Goal: Find specific page/section

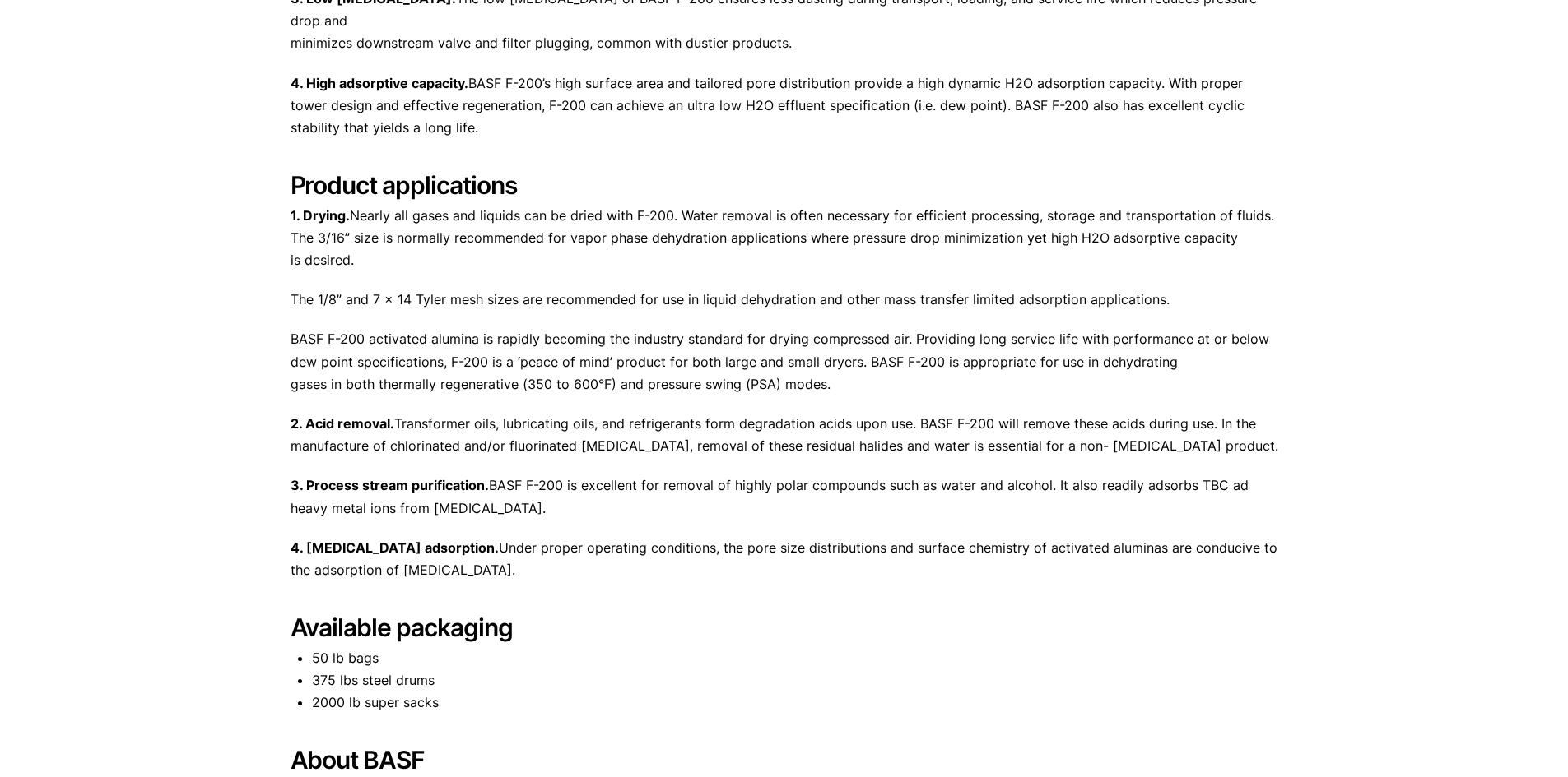
scroll to position [658, 0]
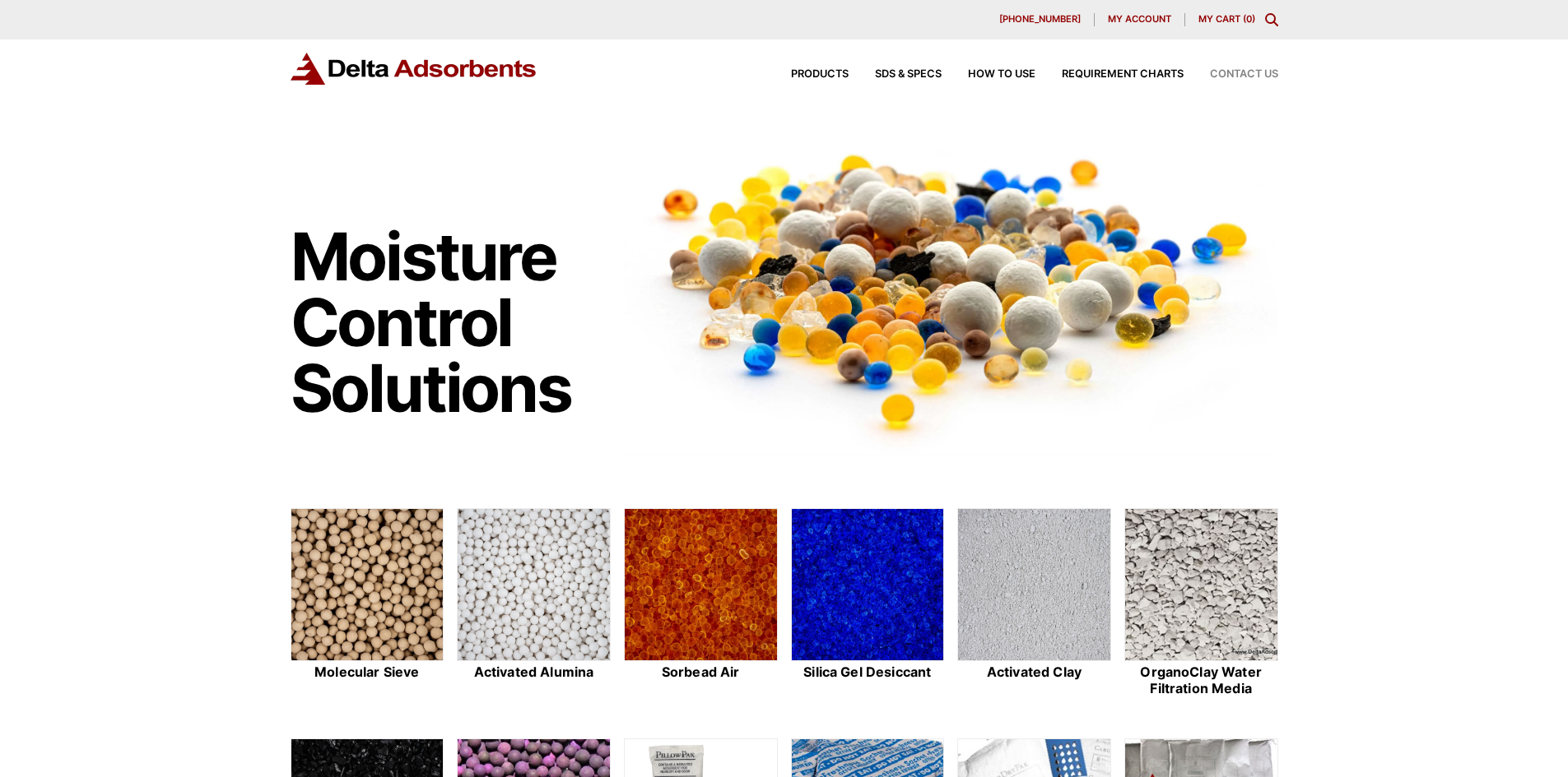
click at [1229, 76] on span "Contact Us" at bounding box center [1244, 74] width 68 height 10
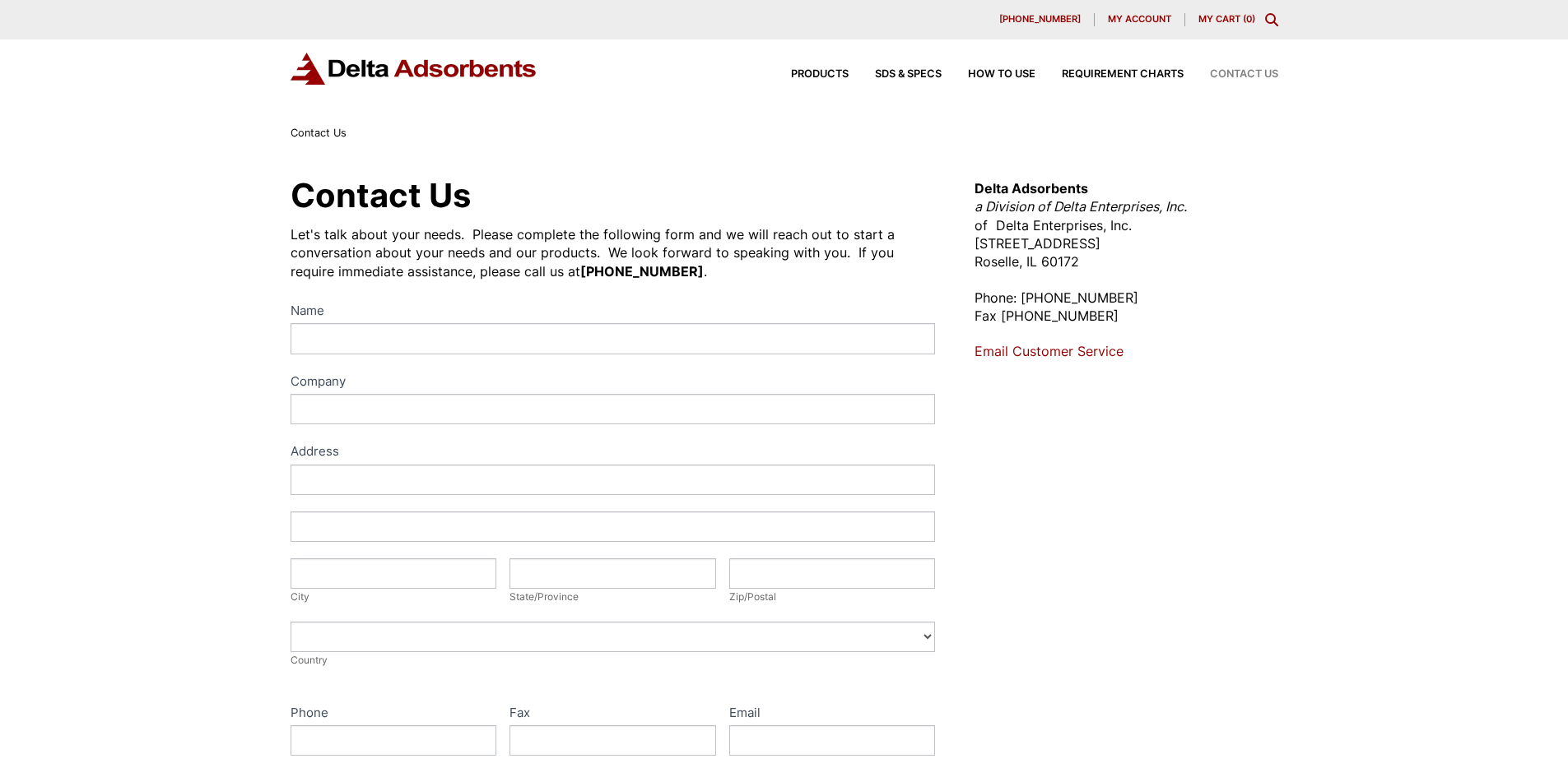
click at [822, 80] on div "Products SDS & SPECS How to Use Requirement Charts Contact Us" at bounding box center [1021, 75] width 527 height 24
click at [823, 76] on span "Products" at bounding box center [819, 74] width 58 height 10
